Goal: Task Accomplishment & Management: Use online tool/utility

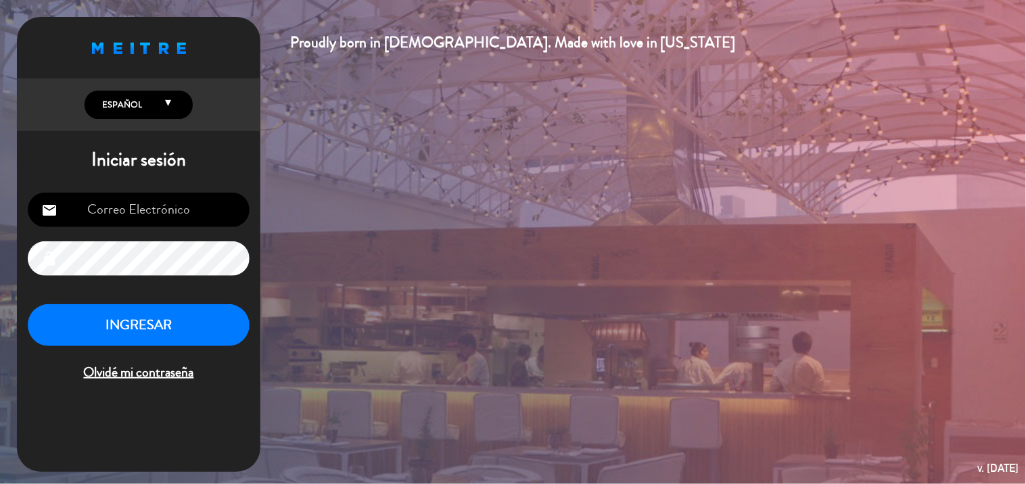
type input "[EMAIL_ADDRESS][DOMAIN_NAME]"
click at [156, 301] on div "[EMAIL_ADDRESS][DOMAIN_NAME] email lock INGRESAR Olvidé mi contraseña" at bounding box center [138, 288] width 243 height 213
click at [167, 313] on button "INGRESAR" at bounding box center [139, 325] width 222 height 43
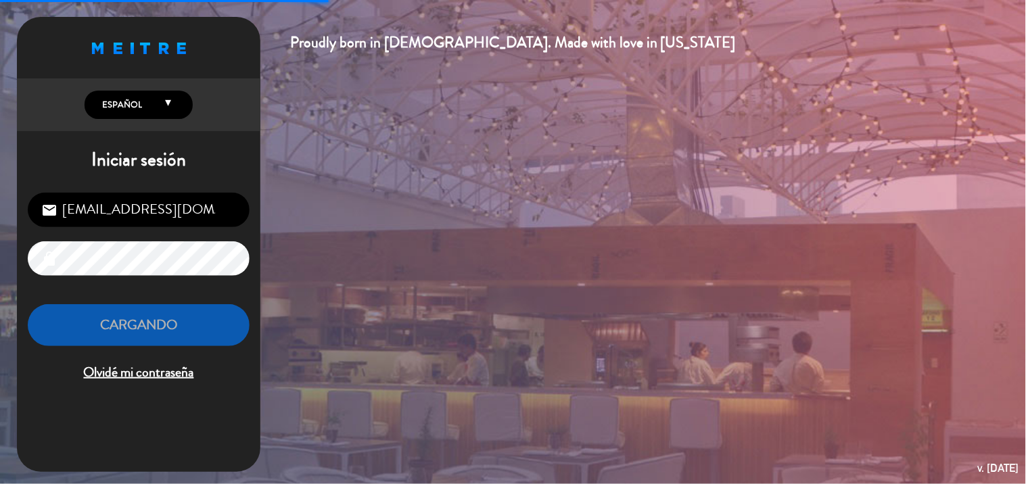
click at [172, 313] on button "Cargando" at bounding box center [139, 325] width 222 height 43
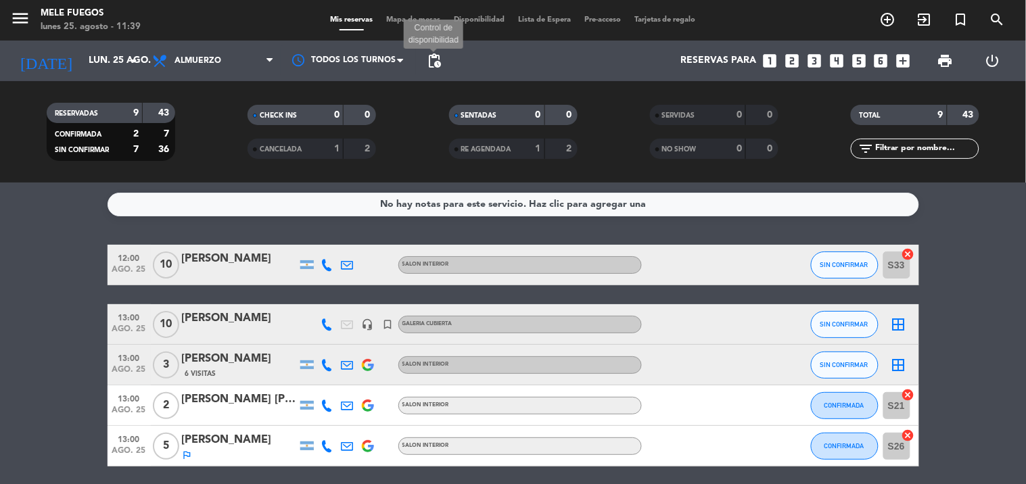
click at [441, 60] on span "pending_actions" at bounding box center [434, 61] width 16 height 16
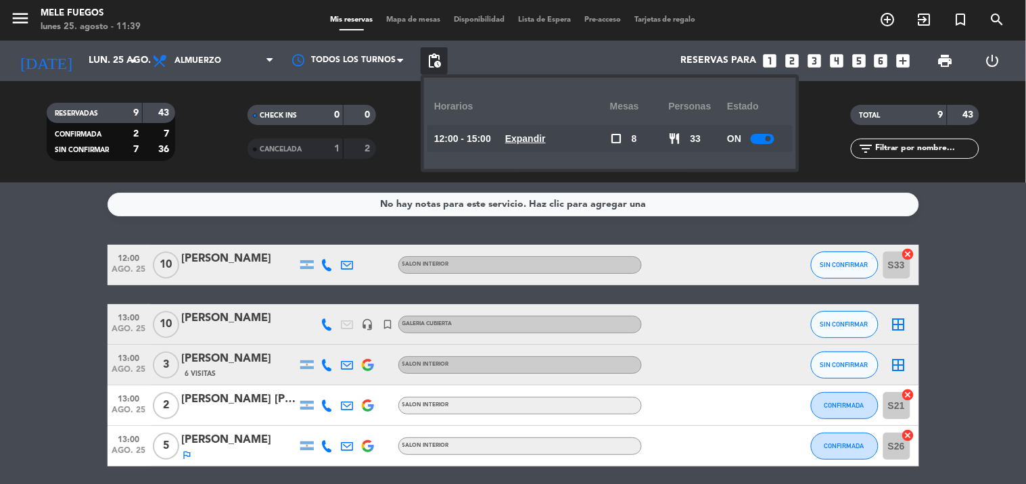
click at [462, 136] on div at bounding box center [763, 139] width 24 height 10
click at [462, 328] on icon "border_all" at bounding box center [899, 325] width 16 height 16
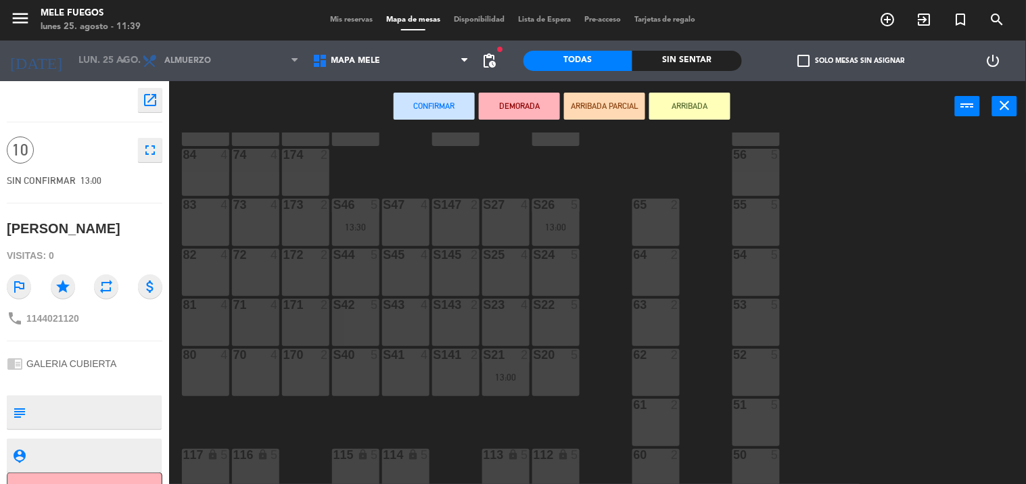
scroll to position [169, 0]
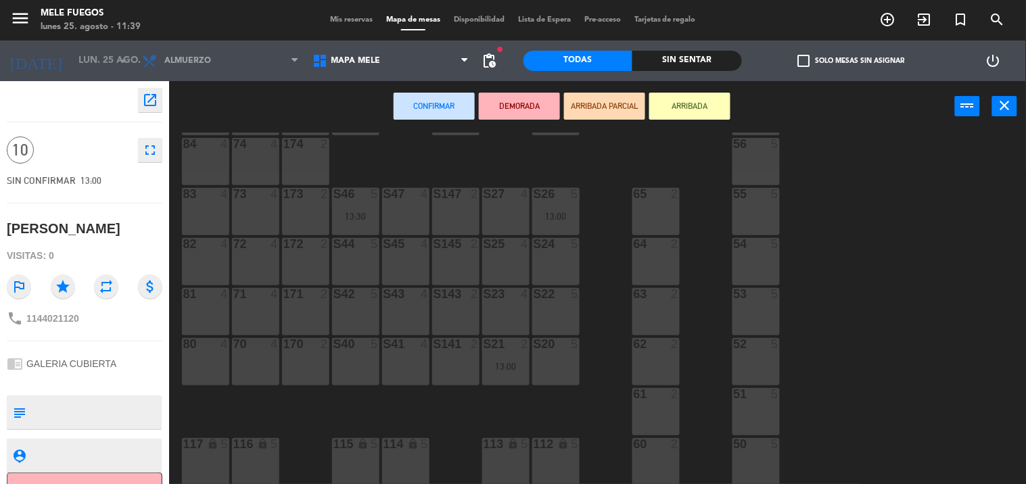
drag, startPoint x: 744, startPoint y: 449, endPoint x: 744, endPoint y: 438, distance: 10.8
click at [462, 445] on div at bounding box center [756, 444] width 22 height 12
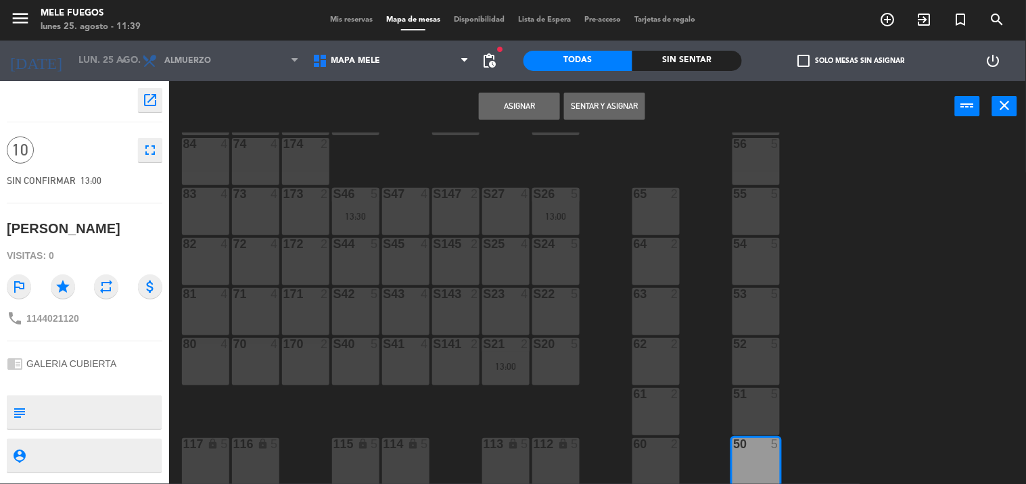
drag, startPoint x: 745, startPoint y: 409, endPoint x: 749, endPoint y: 384, distance: 24.7
click at [462, 404] on div "51 5" at bounding box center [755, 411] width 47 height 47
click at [462, 363] on div "52 5" at bounding box center [755, 361] width 47 height 47
click at [462, 364] on div "52 5" at bounding box center [755, 361] width 47 height 47
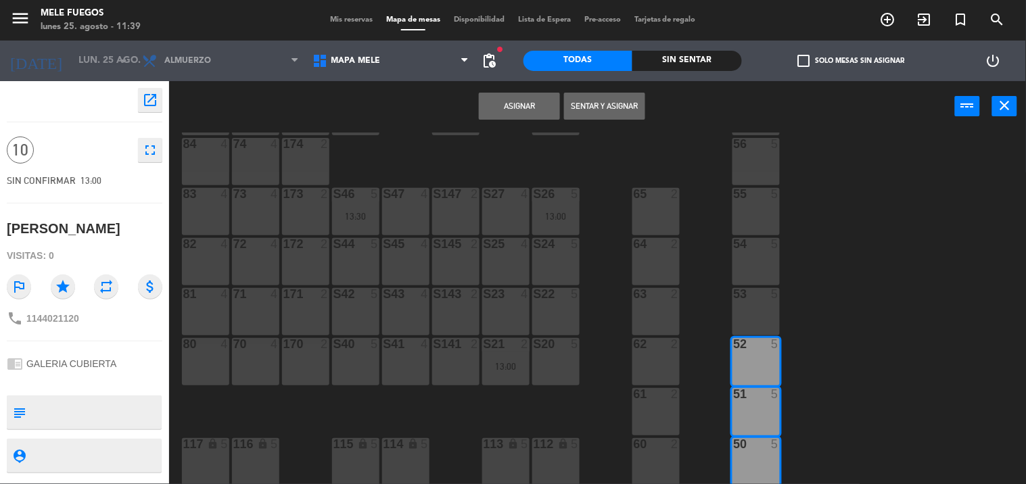
click at [462, 354] on div "52 5" at bounding box center [755, 361] width 47 height 47
click at [462, 103] on button "Asignar" at bounding box center [519, 106] width 81 height 27
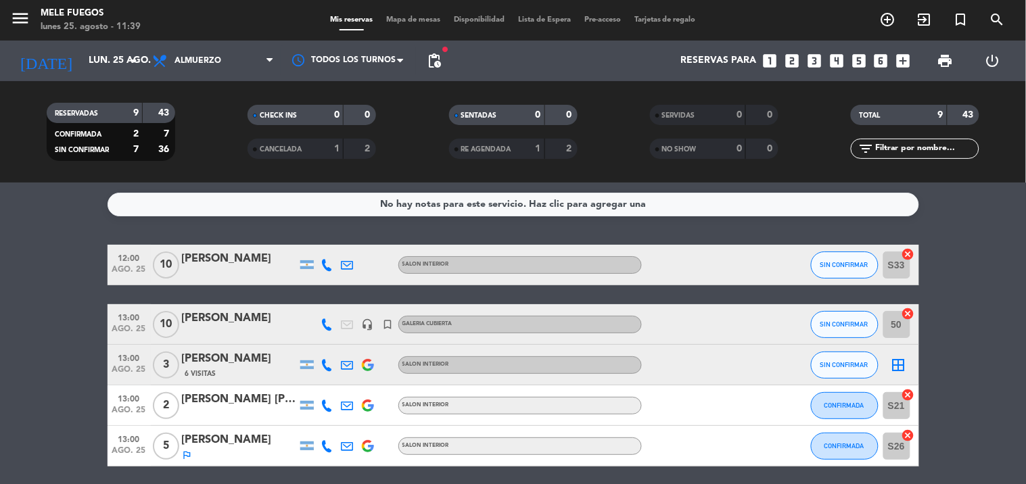
click at [462, 362] on icon "border_all" at bounding box center [899, 365] width 16 height 16
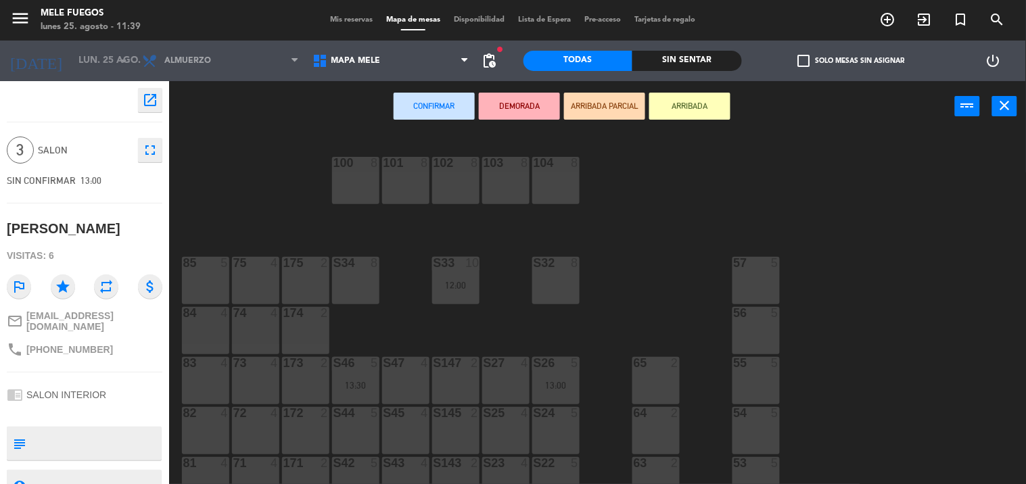
click at [409, 436] on div "S45 4" at bounding box center [405, 430] width 47 height 47
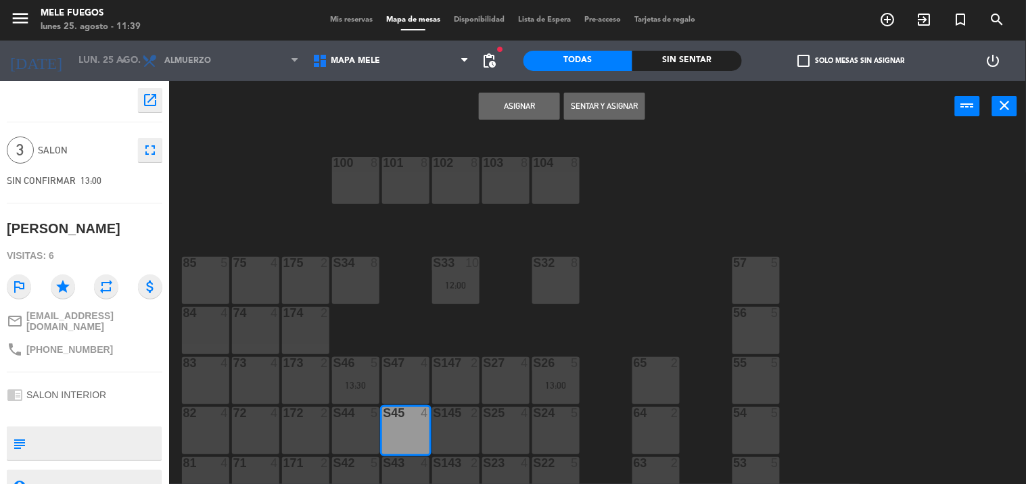
click at [455, 419] on div "S145 2" at bounding box center [455, 414] width 47 height 14
click at [413, 418] on div "S45 4" at bounding box center [405, 414] width 47 height 14
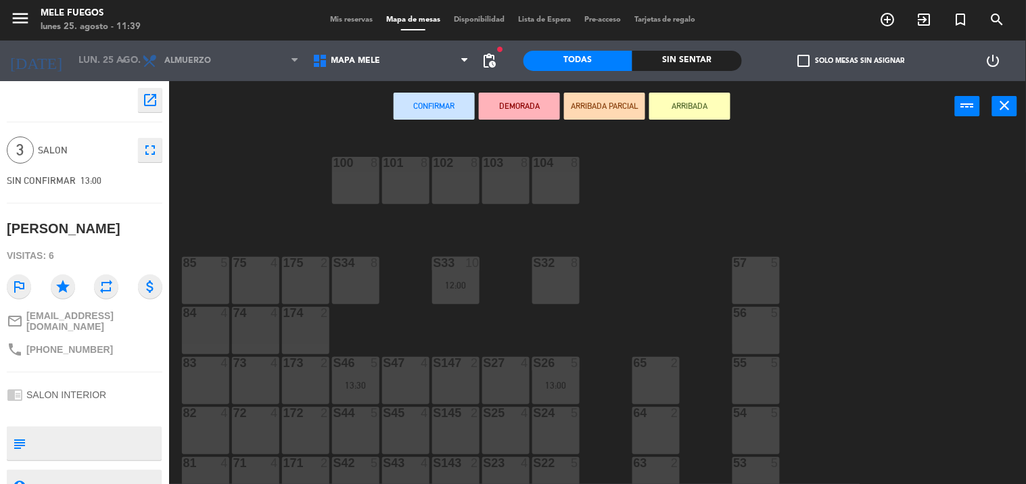
click at [462, 377] on div "S27 4" at bounding box center [505, 380] width 47 height 47
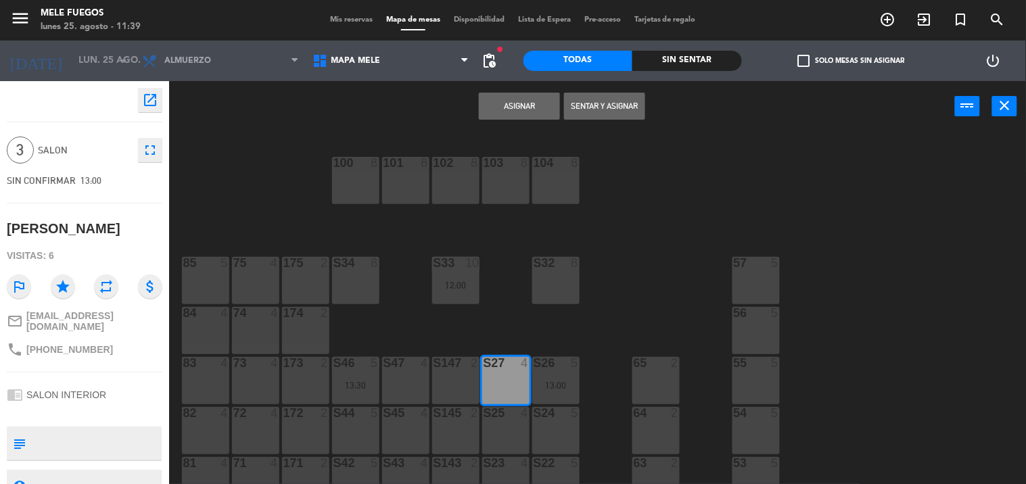
click at [462, 388] on div "S27 4" at bounding box center [505, 380] width 47 height 47
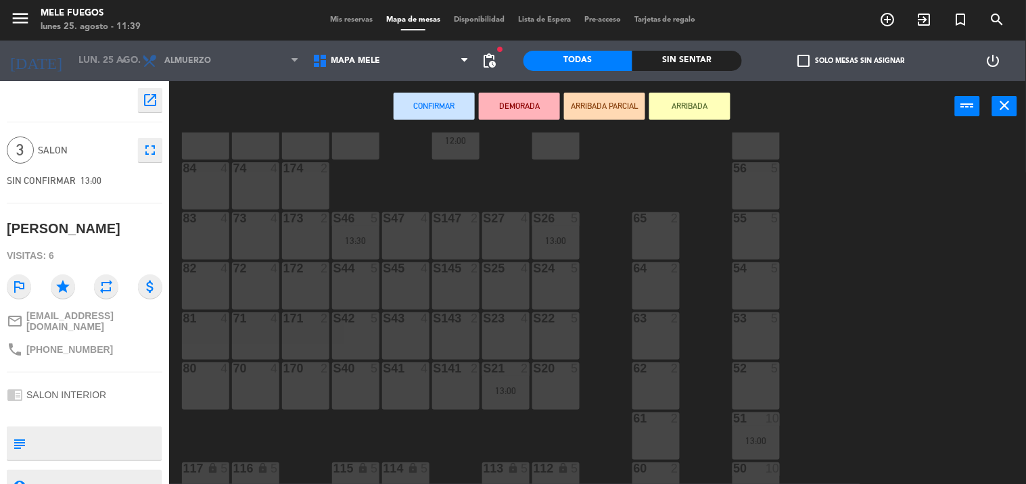
scroll to position [150, 0]
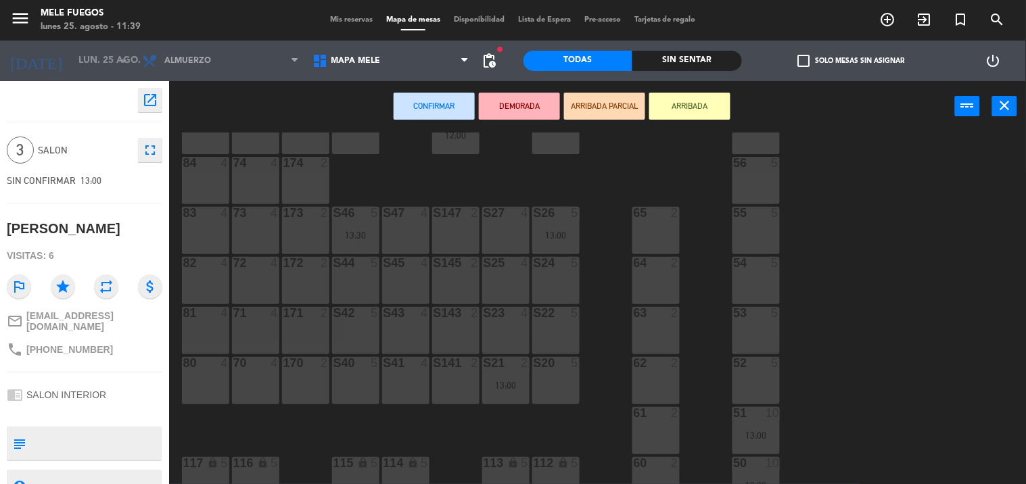
click at [348, 329] on div "S42 5" at bounding box center [355, 330] width 47 height 47
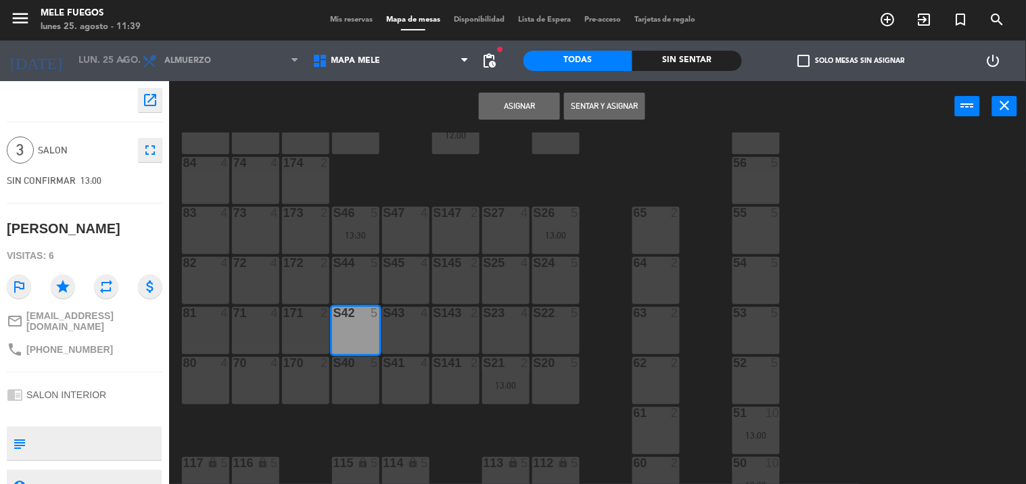
click at [462, 98] on button "Asignar" at bounding box center [519, 106] width 81 height 27
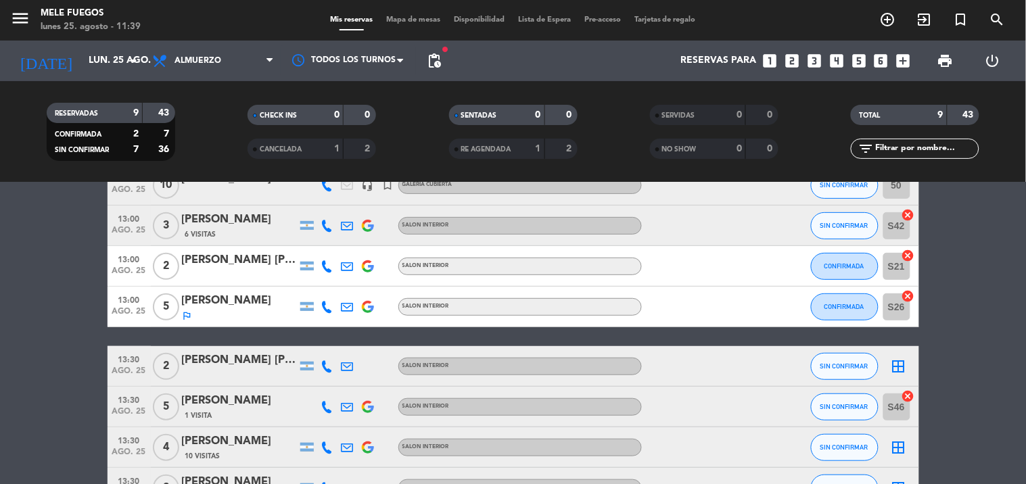
scroll to position [150, 0]
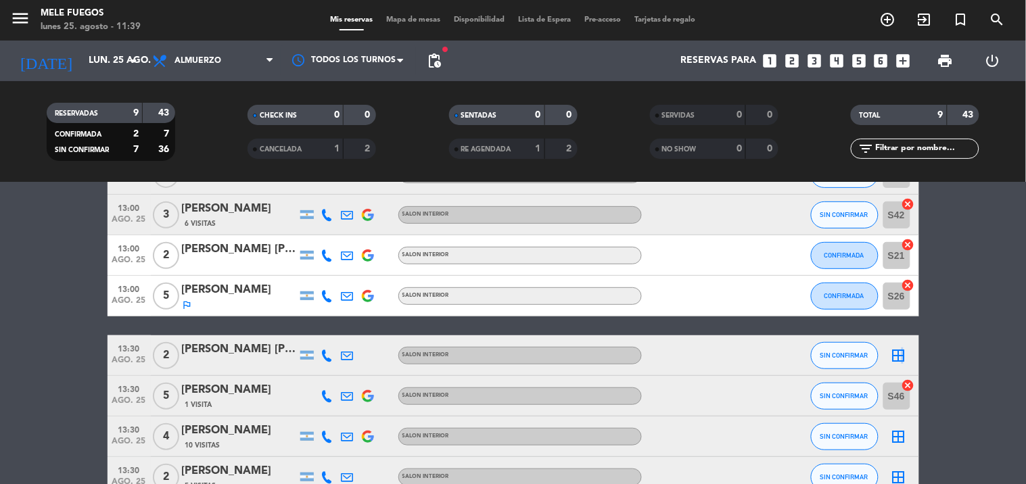
click at [462, 350] on icon "border_all" at bounding box center [899, 356] width 16 height 16
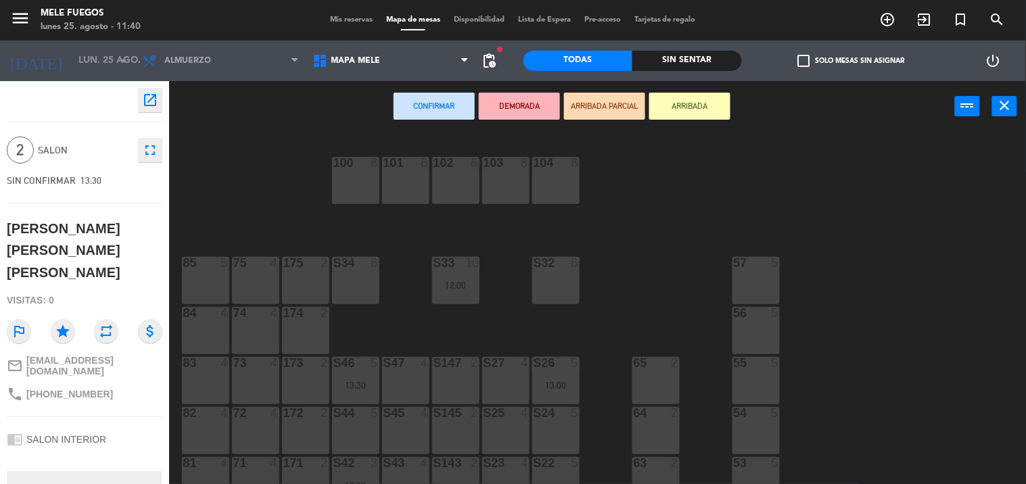
click at [450, 430] on div "S145 2" at bounding box center [455, 430] width 47 height 47
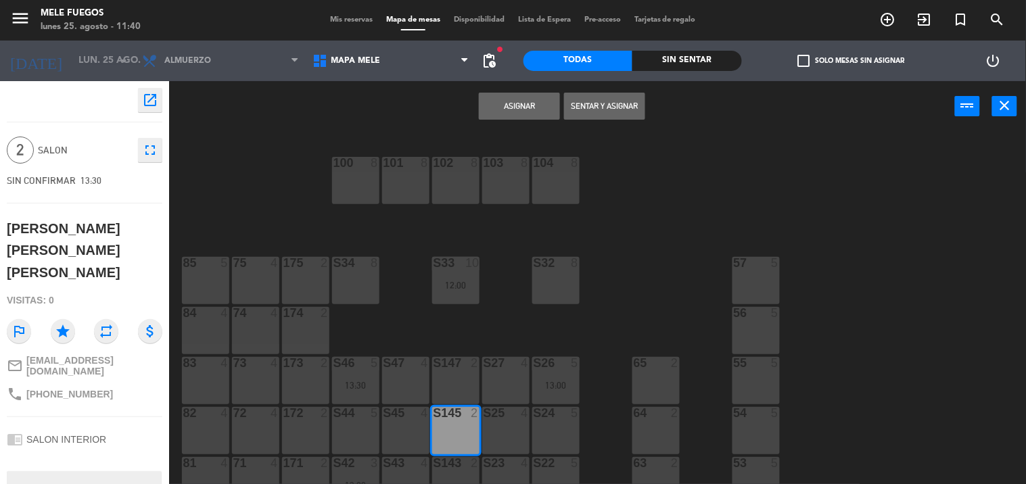
click at [462, 104] on button "Asignar" at bounding box center [519, 106] width 81 height 27
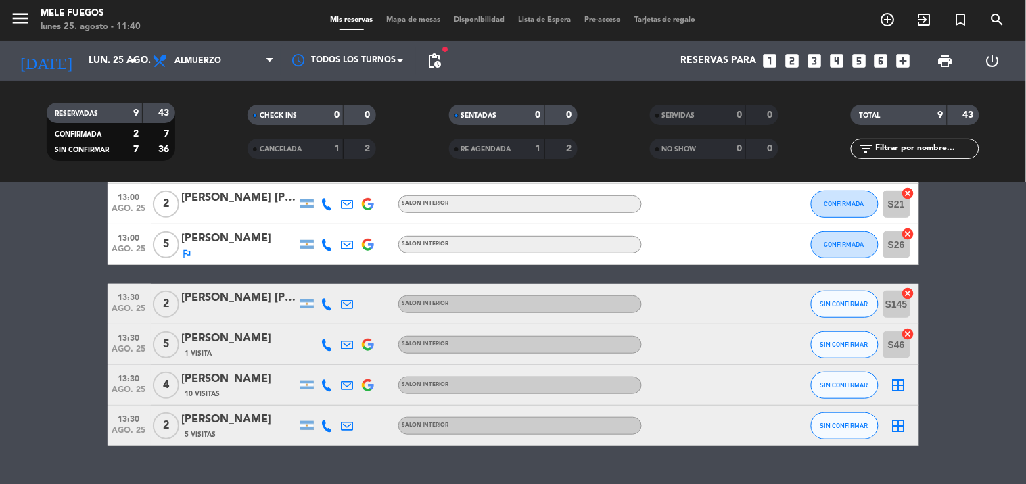
scroll to position [225, 0]
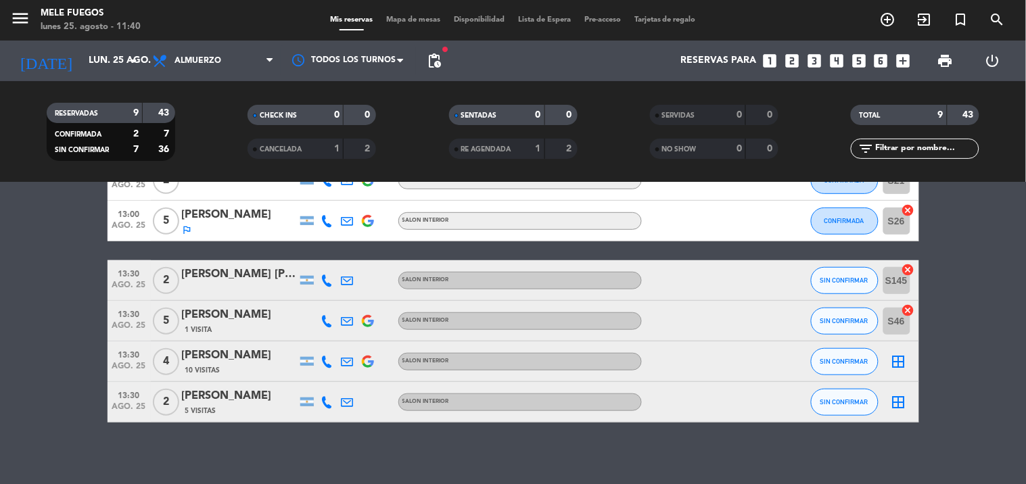
click at [462, 361] on icon "border_all" at bounding box center [899, 362] width 16 height 16
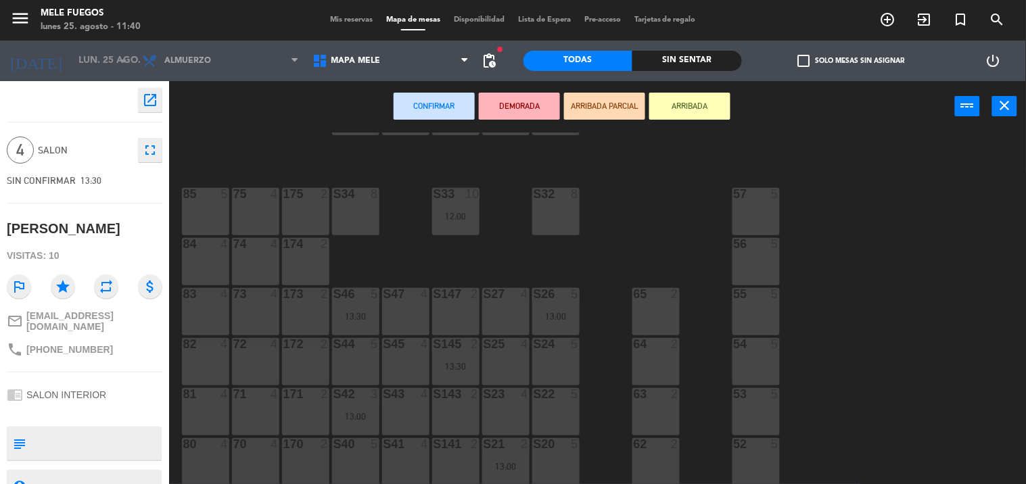
scroll to position [169, 0]
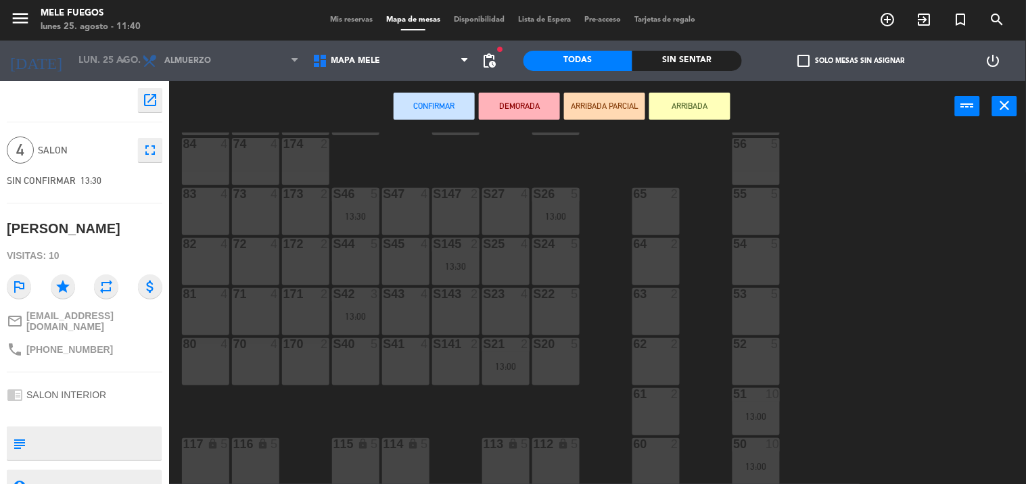
click at [462, 365] on div "S20 5" at bounding box center [555, 361] width 47 height 47
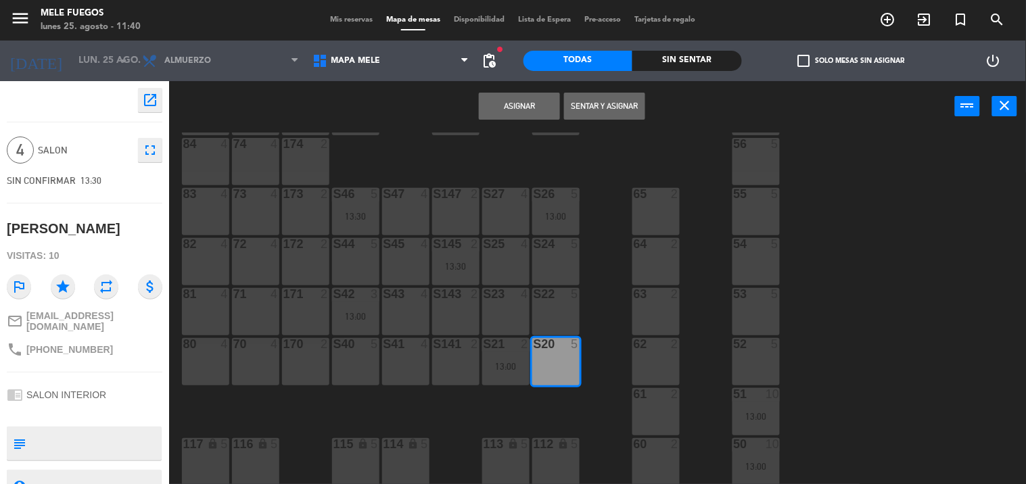
click at [462, 99] on button "Asignar" at bounding box center [519, 106] width 81 height 27
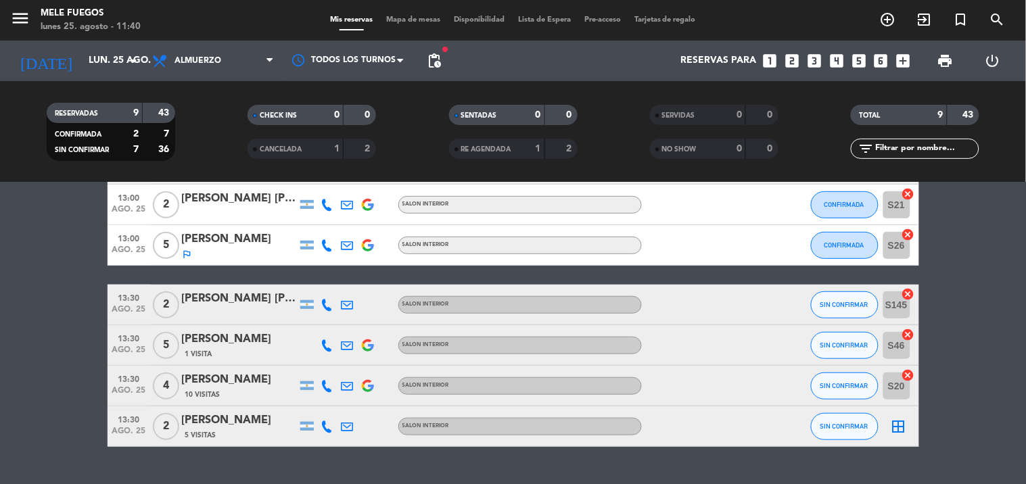
scroll to position [231, 0]
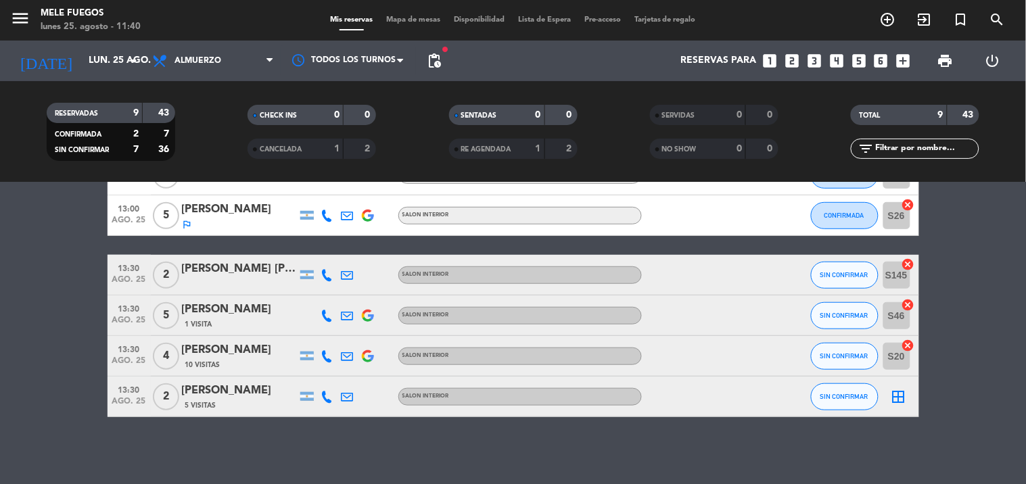
click at [462, 394] on icon "border_all" at bounding box center [899, 397] width 16 height 16
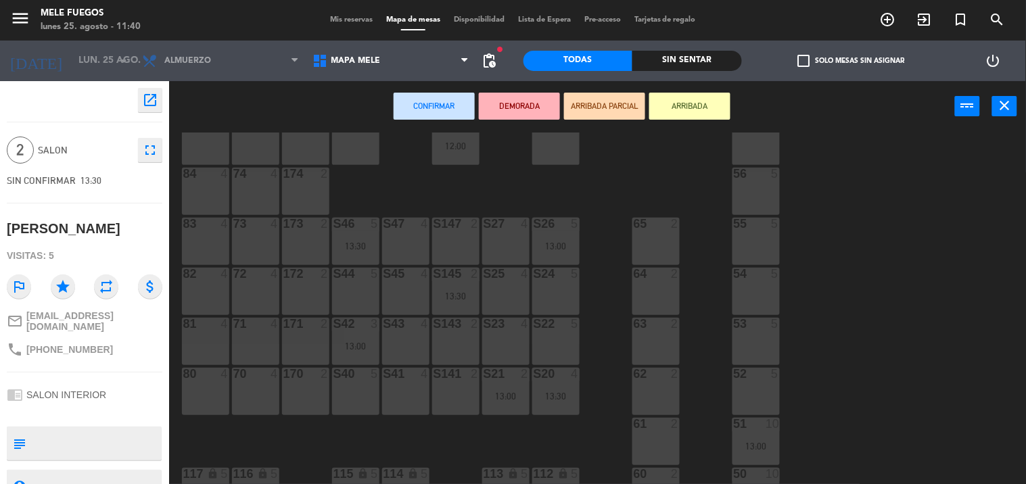
scroll to position [169, 0]
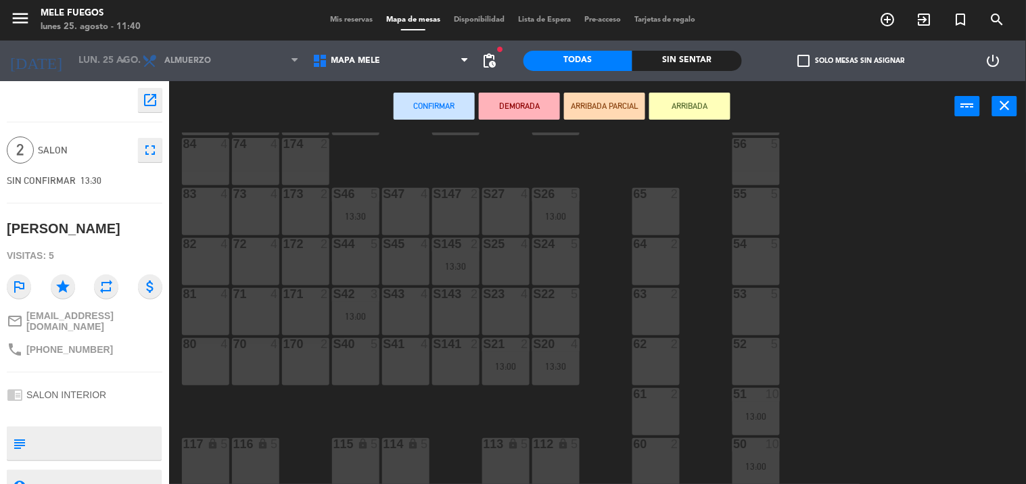
click at [445, 369] on div "S141 2" at bounding box center [455, 361] width 47 height 47
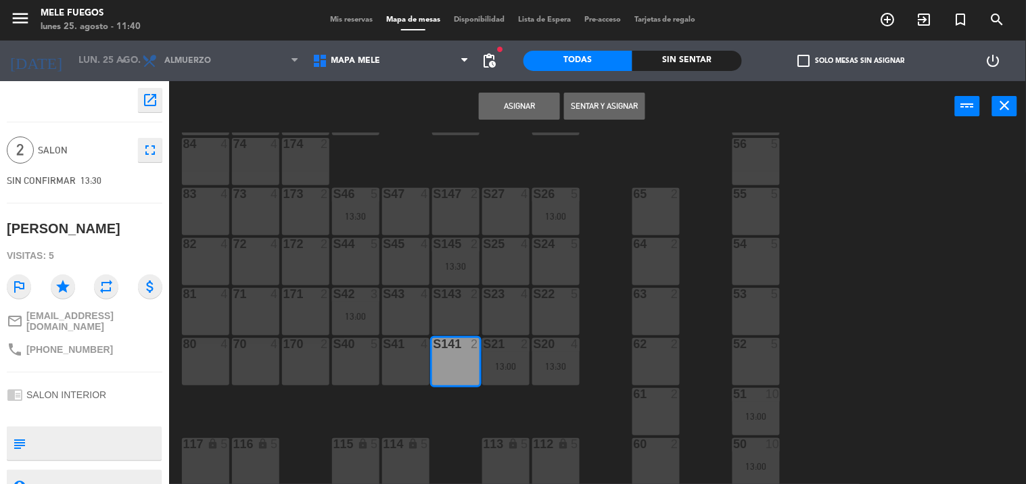
click at [462, 100] on button "Asignar" at bounding box center [519, 106] width 81 height 27
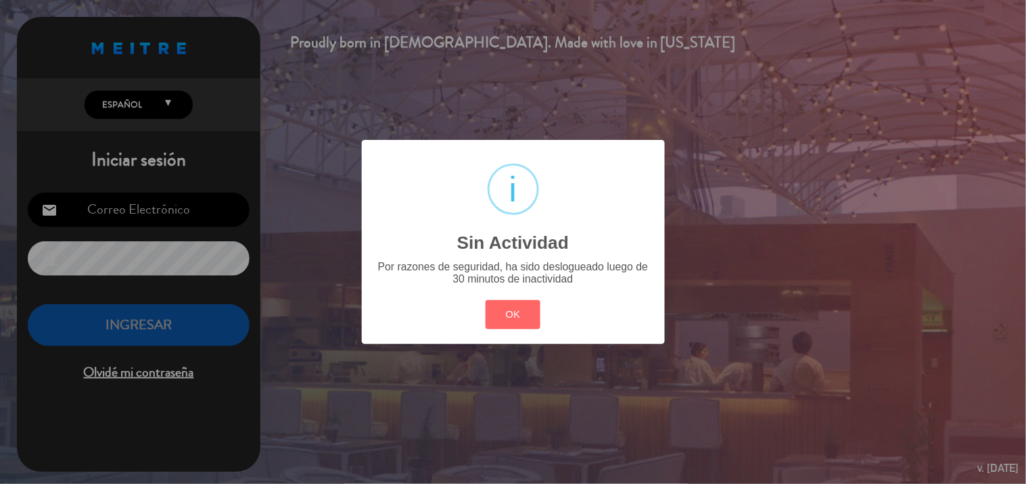
type input "[EMAIL_ADDRESS][DOMAIN_NAME]"
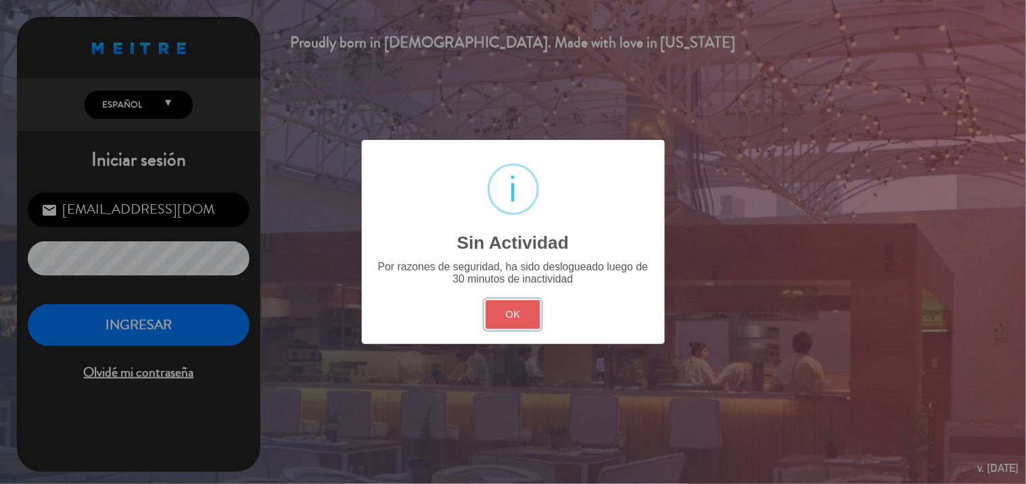
click at [462, 323] on button "OK" at bounding box center [513, 314] width 55 height 29
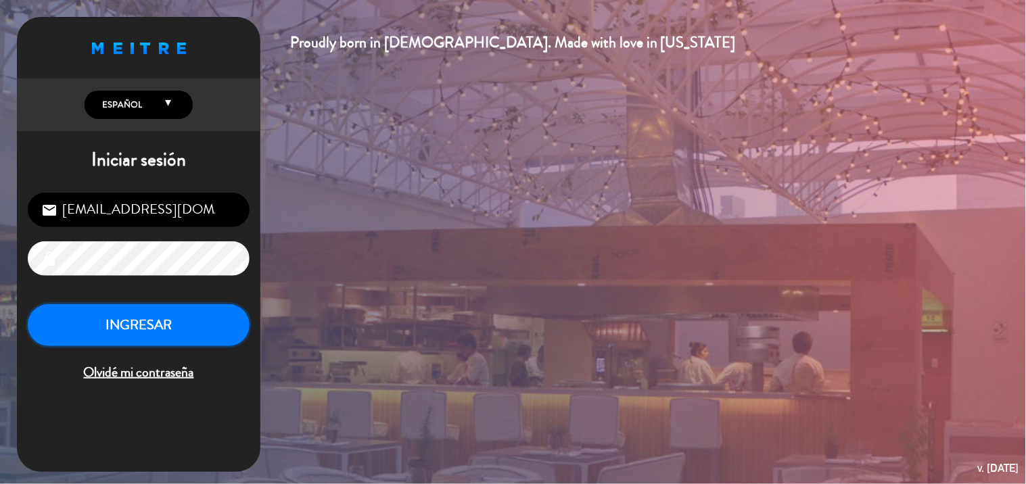
click at [164, 338] on button "INGRESAR" at bounding box center [139, 325] width 222 height 43
